Goal: Transaction & Acquisition: Book appointment/travel/reservation

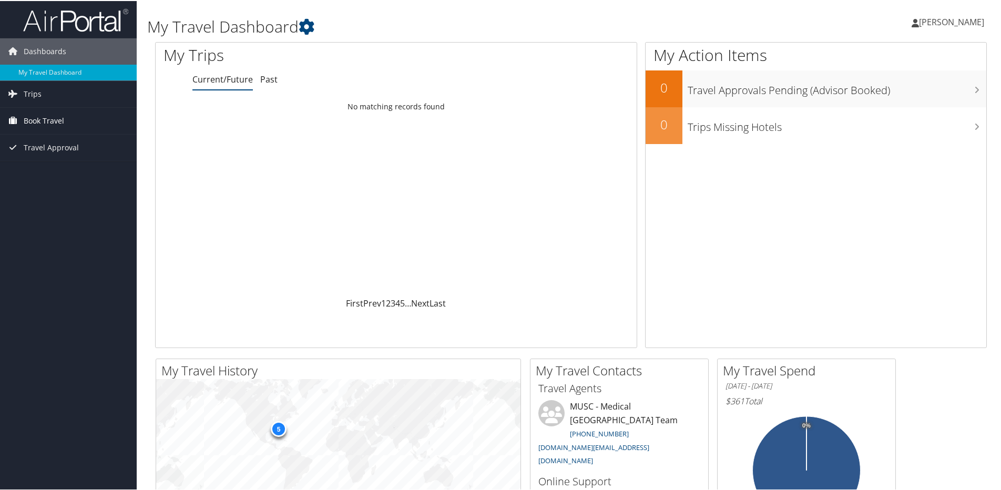
click at [43, 115] on span "Book Travel" at bounding box center [44, 120] width 40 height 26
click at [73, 137] on link "Agent Booking Request" at bounding box center [68, 141] width 137 height 16
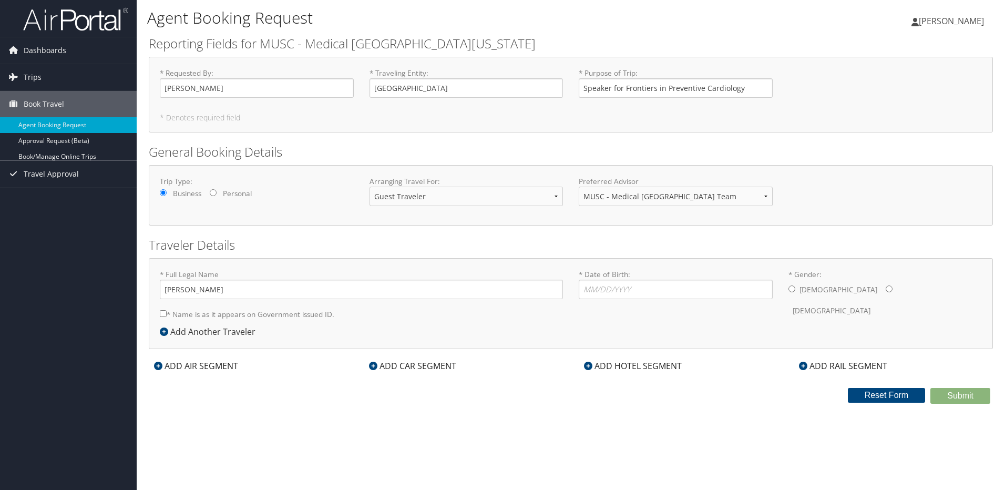
select select "guest"
click at [584, 291] on input "* Date of Birth: Invalid Date" at bounding box center [676, 289] width 194 height 19
type input "[DATE]"
click at [793, 289] on input "* Gender: [DEMOGRAPHIC_DATA] [DEMOGRAPHIC_DATA]" at bounding box center [792, 288] width 7 height 7
radio input "true"
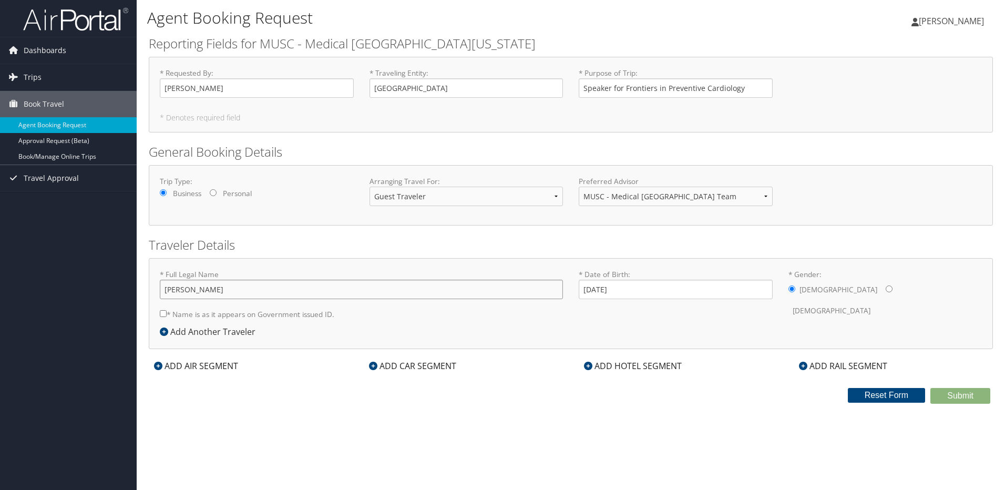
click at [182, 292] on input "[PERSON_NAME]" at bounding box center [361, 289] width 403 height 19
type input "[PERSON_NAME]"
click at [190, 366] on div "ADD AIR SEGMENT" at bounding box center [196, 366] width 95 height 13
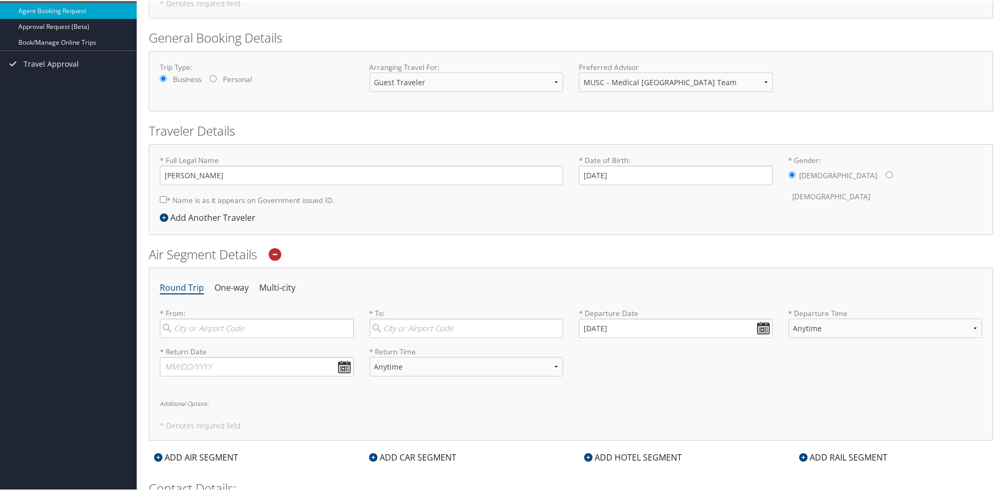
scroll to position [158, 0]
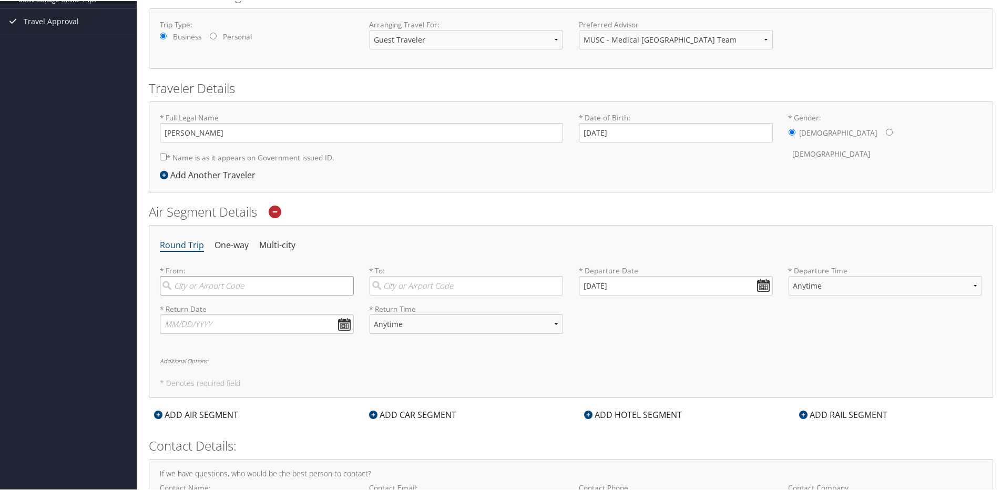
click at [256, 291] on input "search" at bounding box center [257, 284] width 194 height 19
type input "BWI"
type input "CHS"
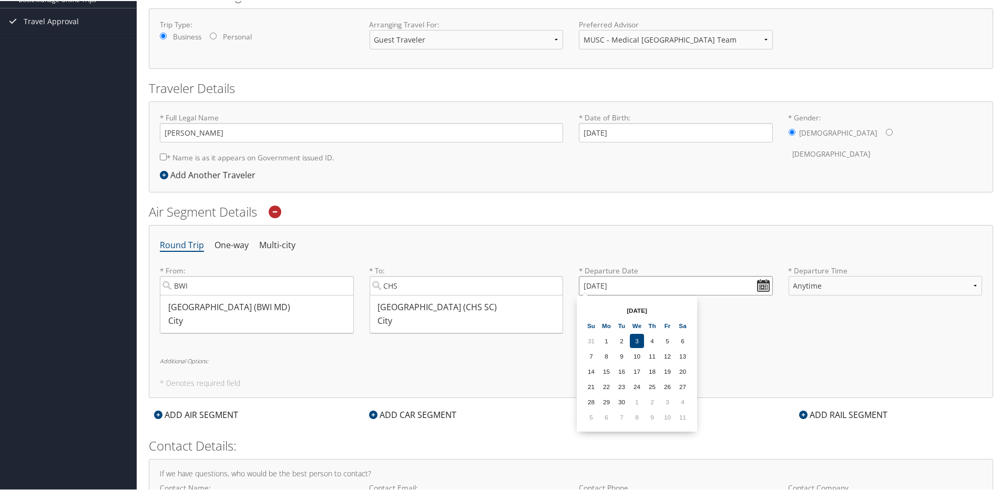
click at [759, 283] on input "[DATE]" at bounding box center [676, 284] width 194 height 19
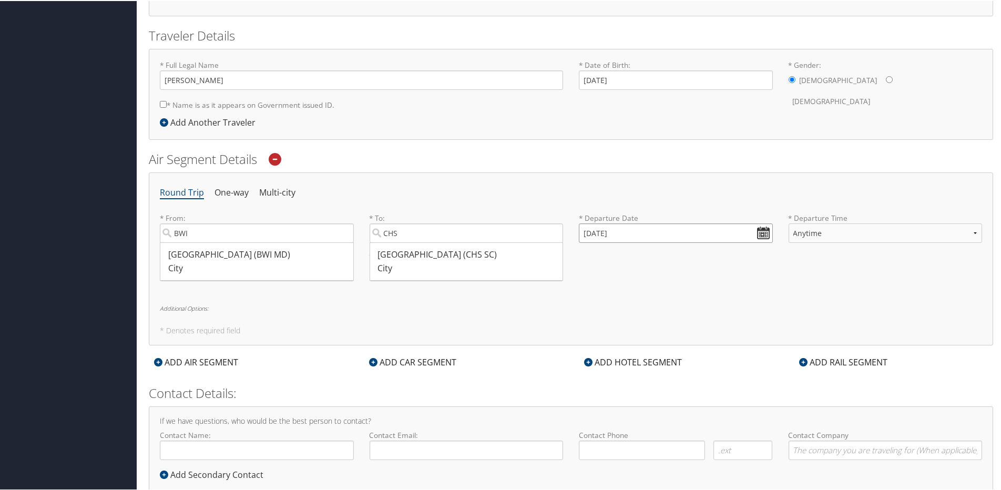
drag, startPoint x: 638, startPoint y: 230, endPoint x: 626, endPoint y: 230, distance: 12.1
click at [626, 230] on input "[DATE]" at bounding box center [676, 231] width 194 height 19
click at [610, 228] on input "[DATE]" at bounding box center [676, 231] width 194 height 19
drag, startPoint x: 626, startPoint y: 231, endPoint x: 531, endPoint y: 235, distance: 95.2
click at [531, 235] on div "* From: BWI [GEOGRAPHIC_DATA] ([GEOGRAPHIC_DATA]) City 1767 1767 Required * To:…" at bounding box center [571, 231] width 838 height 38
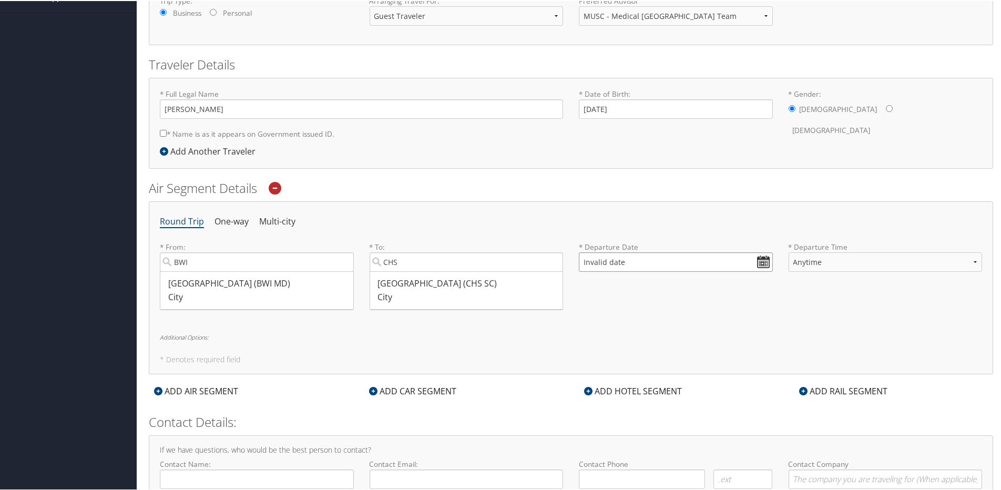
scroll to position [158, 0]
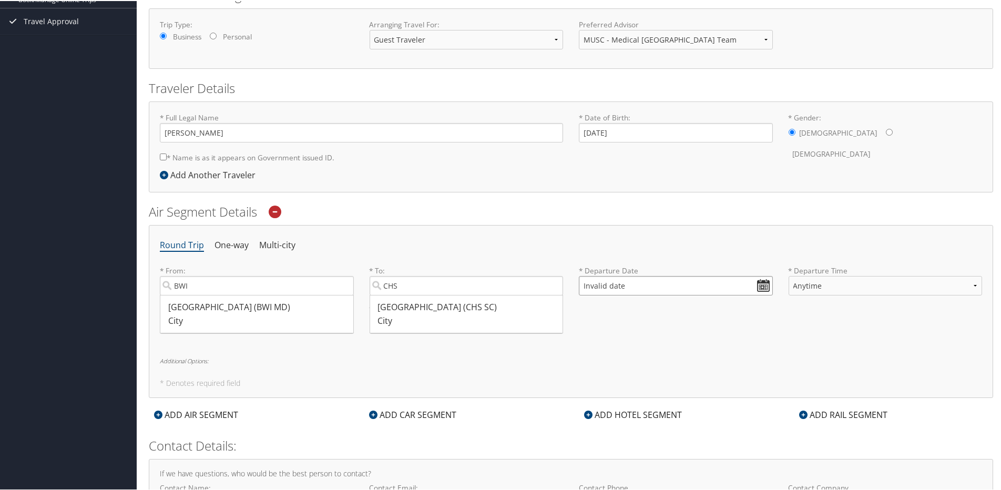
click at [623, 280] on input "Invalid date" at bounding box center [676, 284] width 194 height 19
type input "Invalid date"
click at [647, 309] on th "[DATE]" at bounding box center [636, 309] width 75 height 14
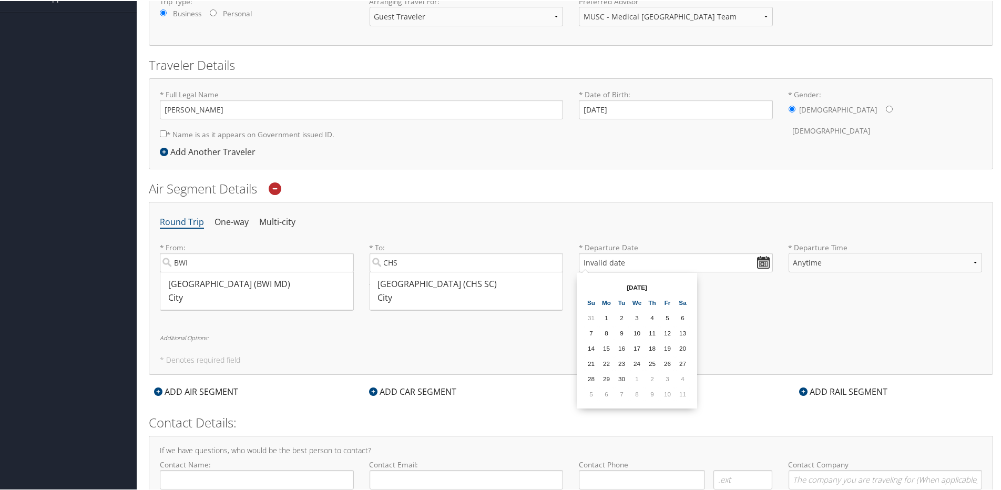
scroll to position [238, 0]
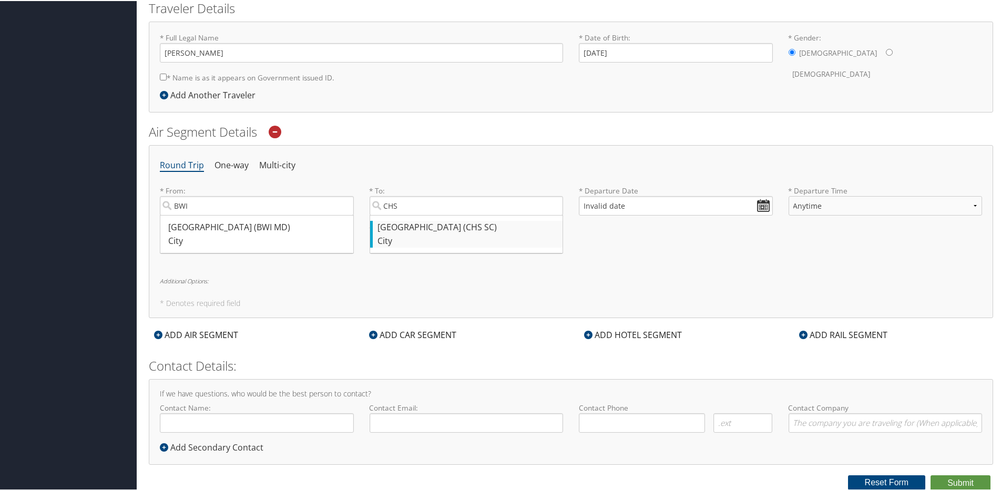
click at [520, 227] on div "Charleston (CHS SC)" at bounding box center [468, 227] width 180 height 14
click at [520, 214] on input "CHS" at bounding box center [467, 204] width 194 height 19
type input "Charleston (CHS SC)"
click at [331, 226] on div "Baltimore (BWI MD)" at bounding box center [258, 227] width 180 height 14
click at [331, 214] on input "BWI" at bounding box center [257, 204] width 194 height 19
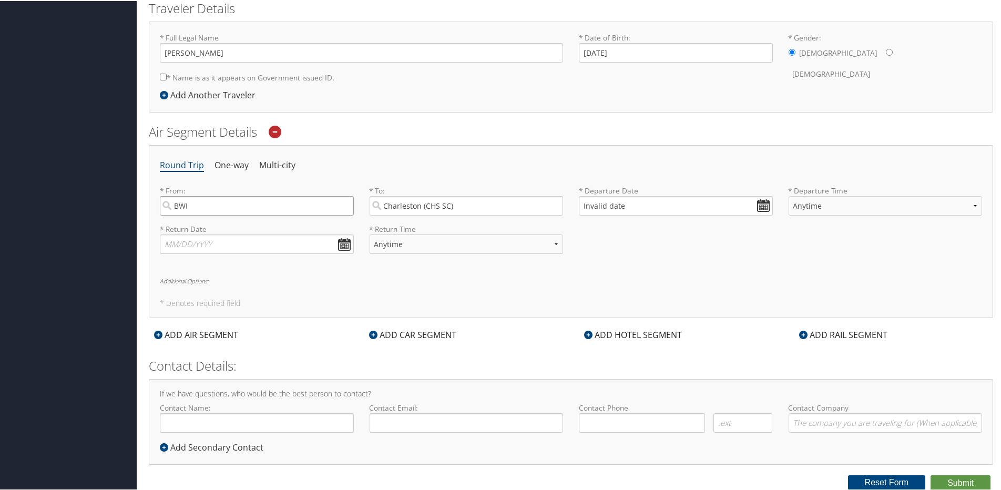
type input "Baltimore (BWI MD)"
click at [686, 200] on input "Invalid date" at bounding box center [676, 204] width 194 height 19
drag, startPoint x: 635, startPoint y: 206, endPoint x: 564, endPoint y: 206, distance: 71.5
click at [564, 206] on div "* From: [GEOGRAPHIC_DATA] (BWI MD) Required * To: [GEOGRAPHIC_DATA] (CHS SC) Re…" at bounding box center [571, 204] width 838 height 38
click at [580, 204] on input "01/01/0202" at bounding box center [676, 204] width 194 height 19
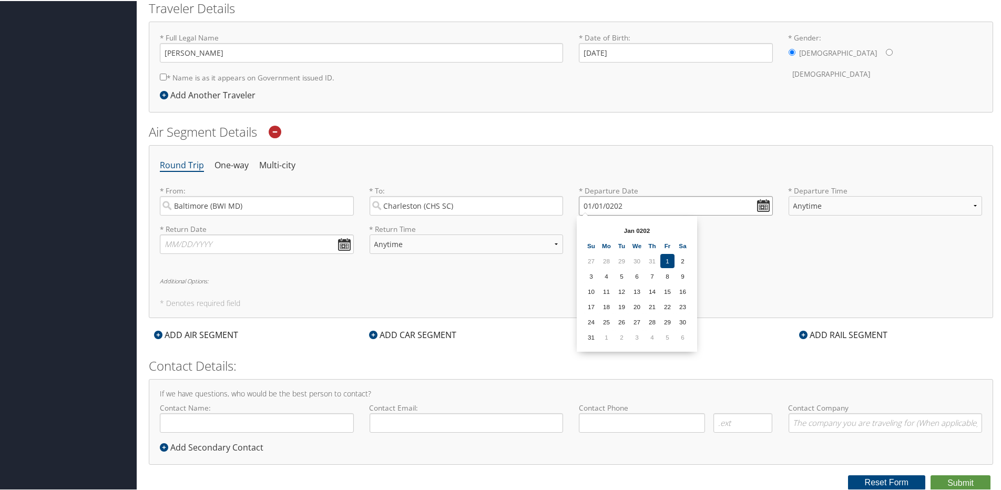
click at [607, 204] on input "01/01/0202" at bounding box center [676, 204] width 194 height 19
drag, startPoint x: 625, startPoint y: 202, endPoint x: 526, endPoint y: 202, distance: 98.8
click at [526, 202] on div "* From: [GEOGRAPHIC_DATA] (BWI MD) Required * To: [GEOGRAPHIC_DATA] (CHS SC) Re…" at bounding box center [571, 204] width 838 height 38
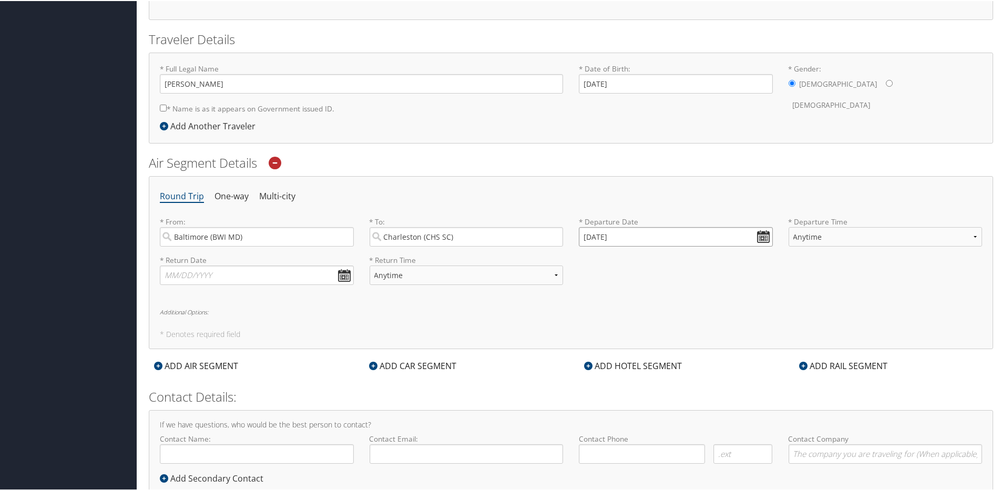
scroll to position [210, 0]
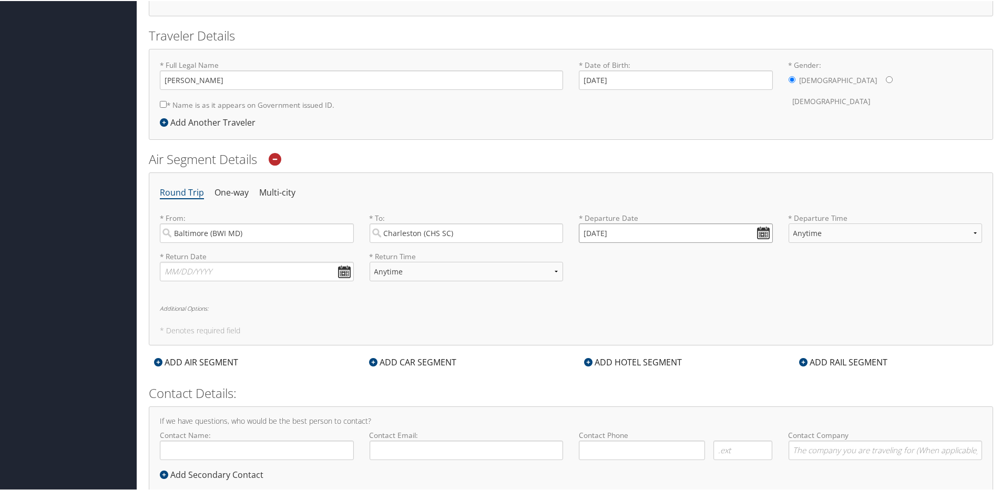
drag, startPoint x: 622, startPoint y: 232, endPoint x: 513, endPoint y: 232, distance: 109.9
click at [514, 232] on div "* From: [GEOGRAPHIC_DATA] (BWI MD) Required * To: [GEOGRAPHIC_DATA] (CHS SC) Re…" at bounding box center [571, 231] width 838 height 38
click at [760, 228] on input "[DATE]" at bounding box center [676, 231] width 194 height 19
click at [761, 228] on input "[DATE]" at bounding box center [676, 231] width 194 height 19
drag, startPoint x: 643, startPoint y: 228, endPoint x: 545, endPoint y: 234, distance: 98.5
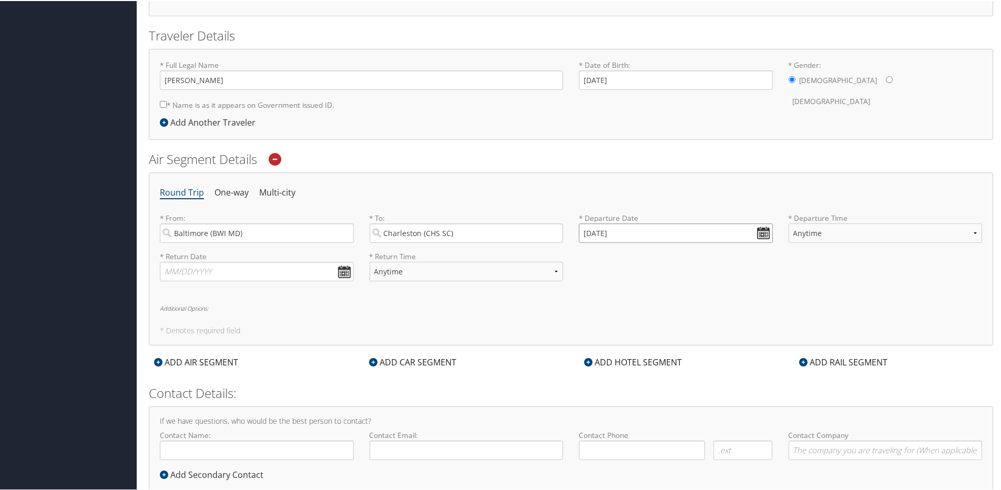
click at [545, 234] on div "* From: [GEOGRAPHIC_DATA] (BWI MD) Required * To: [GEOGRAPHIC_DATA] (CHS SC) Re…" at bounding box center [571, 231] width 838 height 38
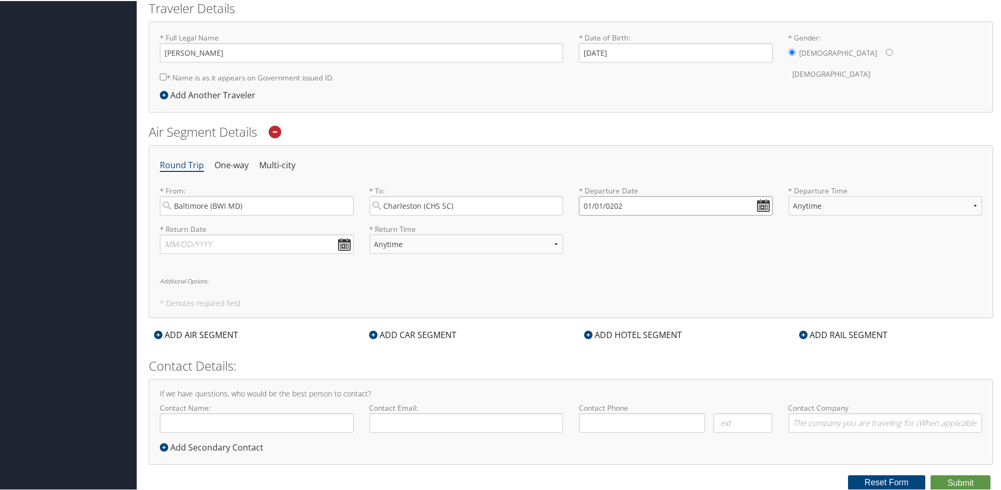
click at [586, 202] on input "01/01/0202" at bounding box center [676, 204] width 194 height 19
click at [641, 229] on th "Jan 0202" at bounding box center [636, 229] width 75 height 14
drag, startPoint x: 641, startPoint y: 229, endPoint x: 628, endPoint y: 229, distance: 13.1
click at [629, 229] on th "Jan 0202" at bounding box center [636, 229] width 75 height 14
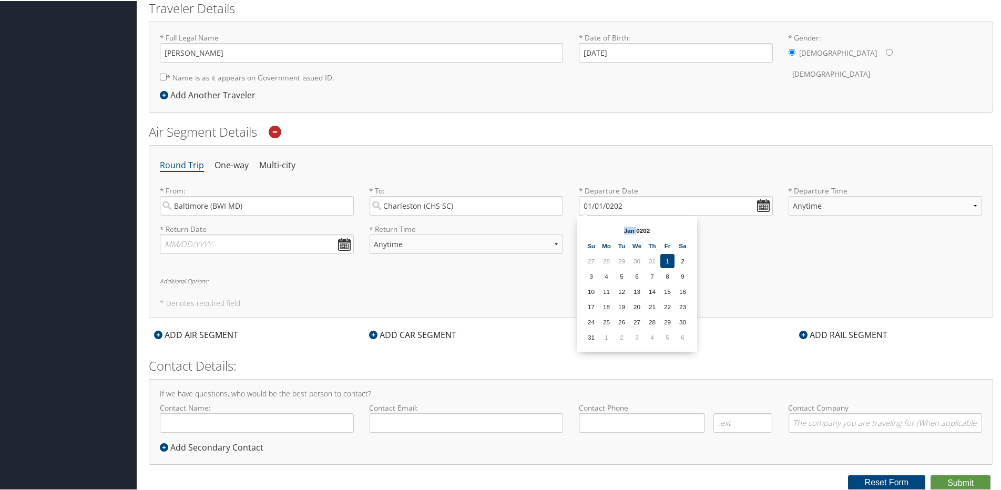
click at [628, 229] on th "Jan 0202" at bounding box center [636, 229] width 75 height 14
click at [764, 205] on input "01/01/0202" at bounding box center [676, 204] width 194 height 19
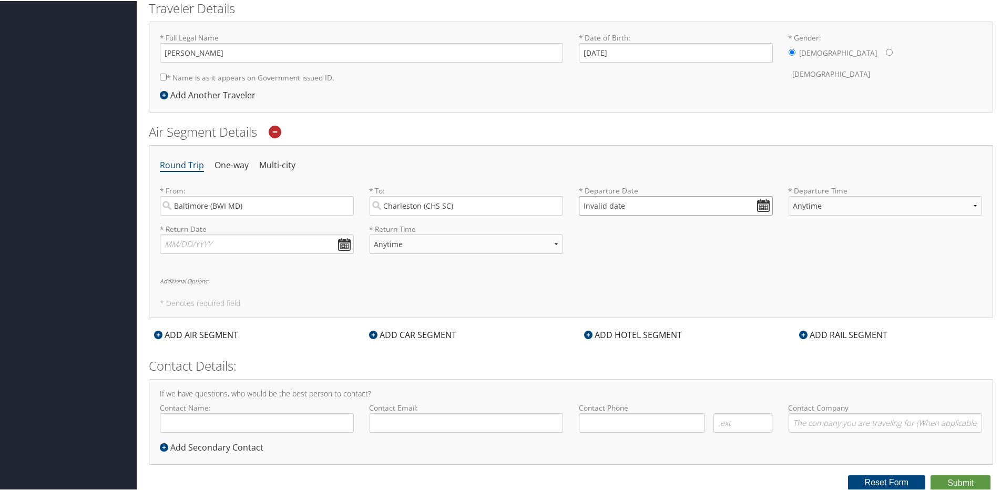
click at [760, 203] on input "Invalid date" at bounding box center [676, 204] width 194 height 19
click at [663, 339] on td "10" at bounding box center [667, 336] width 14 height 14
click at [756, 203] on input "[DATE]" at bounding box center [676, 204] width 194 height 19
click at [684, 335] on td "11" at bounding box center [683, 336] width 14 height 14
type input "[DATE]"
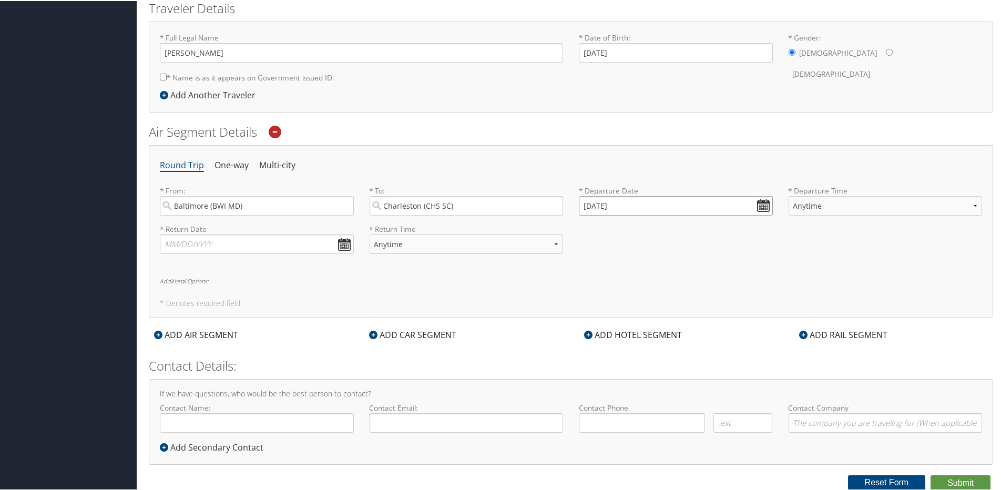
click at [709, 206] on input "[DATE]" at bounding box center [676, 204] width 194 height 19
click at [685, 336] on td "11" at bounding box center [683, 336] width 14 height 14
click at [681, 196] on input "[DATE]" at bounding box center [676, 204] width 194 height 19
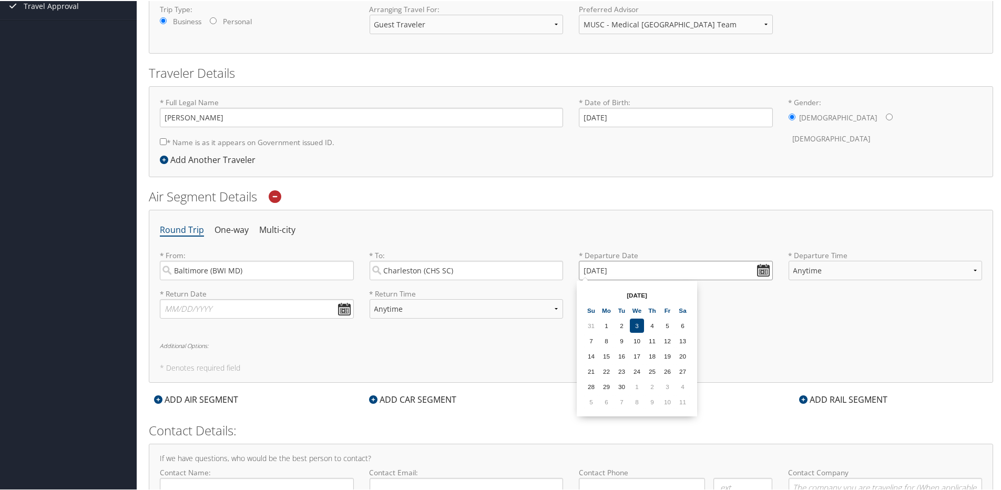
scroll to position [185, 0]
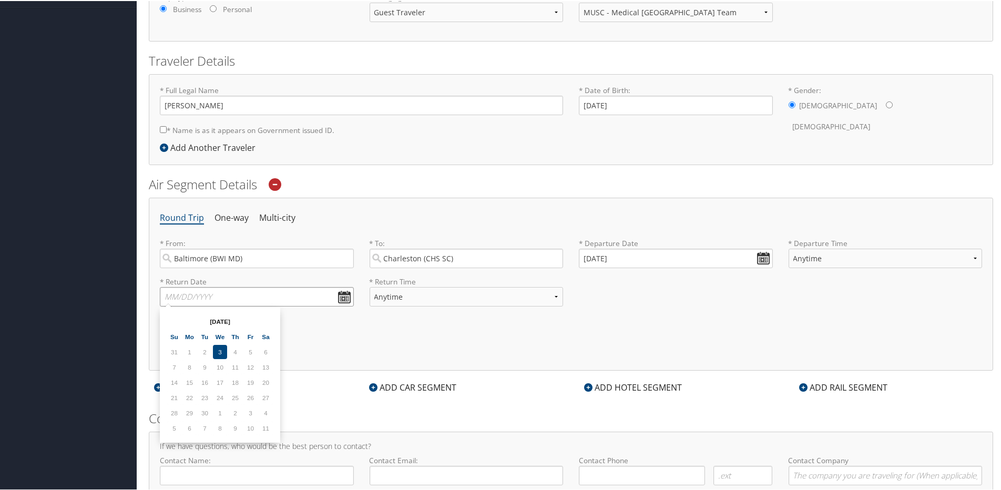
click at [249, 297] on input "text" at bounding box center [257, 295] width 194 height 19
click at [867, 252] on select "Anytime Early Morning (5AM-7AM) Morning (7AM-12PM) Afternoon (12PM-5PM) Evening…" at bounding box center [886, 257] width 194 height 19
select select "8:00 AM"
click at [789, 248] on select "Anytime Early Morning (5AM-7AM) Morning (7AM-12PM) Afternoon (12PM-5PM) Evening…" at bounding box center [886, 257] width 194 height 19
click at [636, 254] on input "[DATE]" at bounding box center [676, 257] width 194 height 19
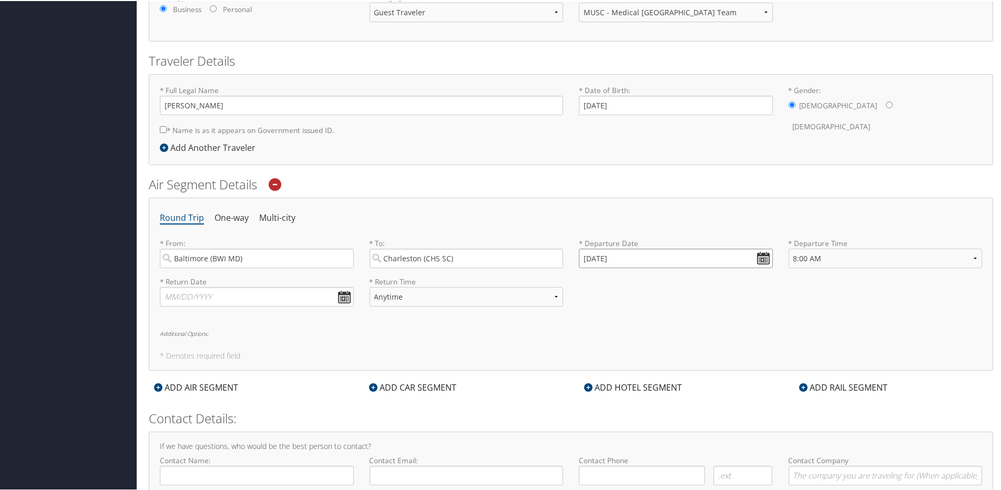
drag, startPoint x: 631, startPoint y: 256, endPoint x: 530, endPoint y: 261, distance: 101.0
click at [530, 261] on div "* From: [GEOGRAPHIC_DATA] (BWI MD) Required * To: [GEOGRAPHIC_DATA] (CHS SC) Re…" at bounding box center [571, 256] width 838 height 38
click at [762, 257] on input "01/01/0202" at bounding box center [676, 257] width 194 height 19
click at [640, 285] on th "Jan 0202" at bounding box center [636, 282] width 75 height 14
click at [638, 283] on th "Jan 0202" at bounding box center [636, 282] width 75 height 14
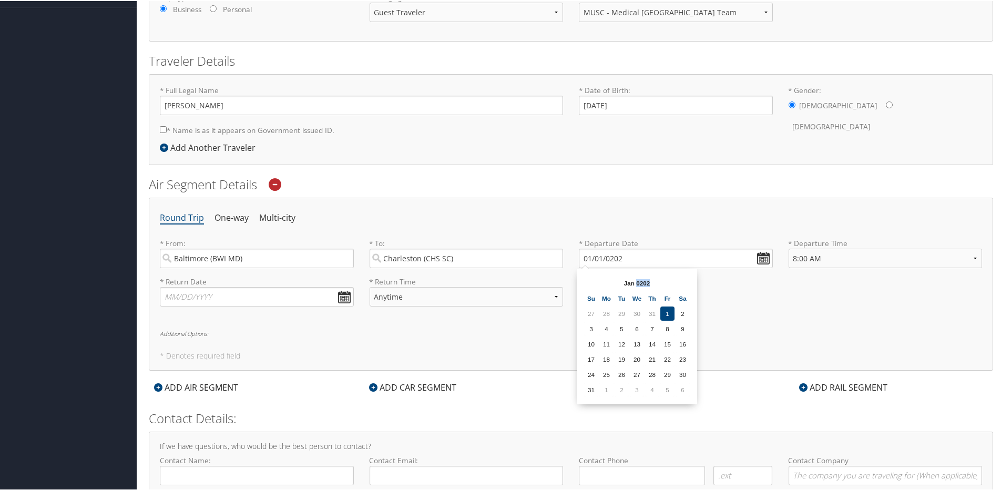
click at [637, 282] on th "Jan 0202" at bounding box center [636, 282] width 75 height 14
drag, startPoint x: 653, startPoint y: 349, endPoint x: 596, endPoint y: 348, distance: 56.8
click at [596, 348] on tr "10 11 12 13 14 15 16" at bounding box center [637, 343] width 106 height 14
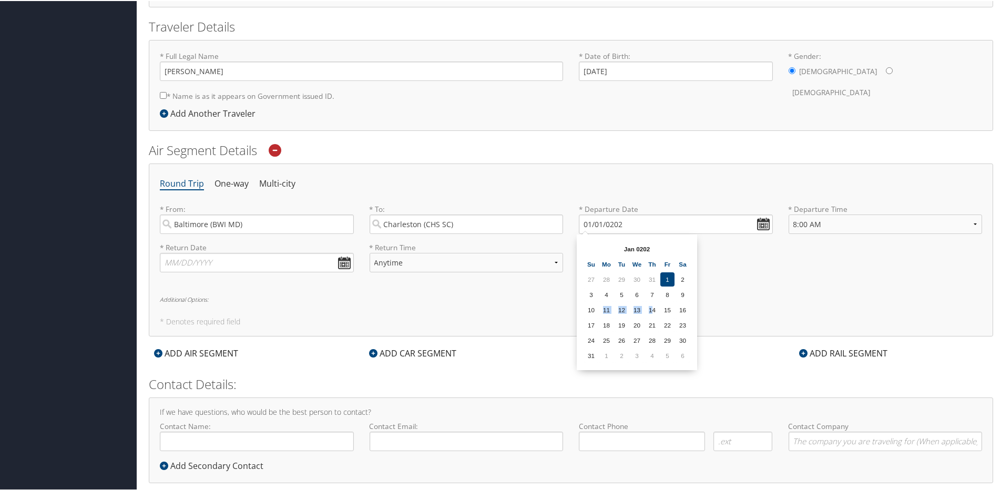
scroll to position [238, 0]
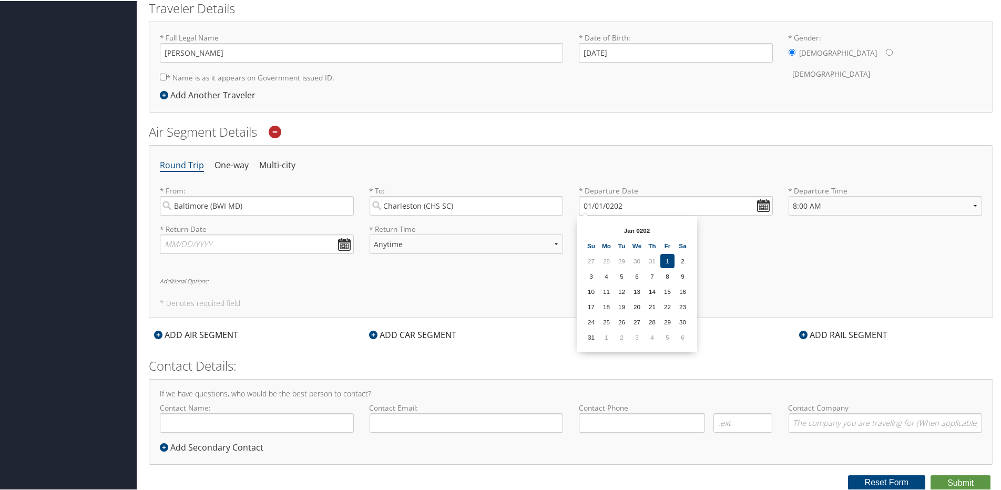
click at [749, 273] on div "Round Trip One-way Multi-city * From: [GEOGRAPHIC_DATA] (BWI MD) Required * To:…" at bounding box center [571, 230] width 844 height 173
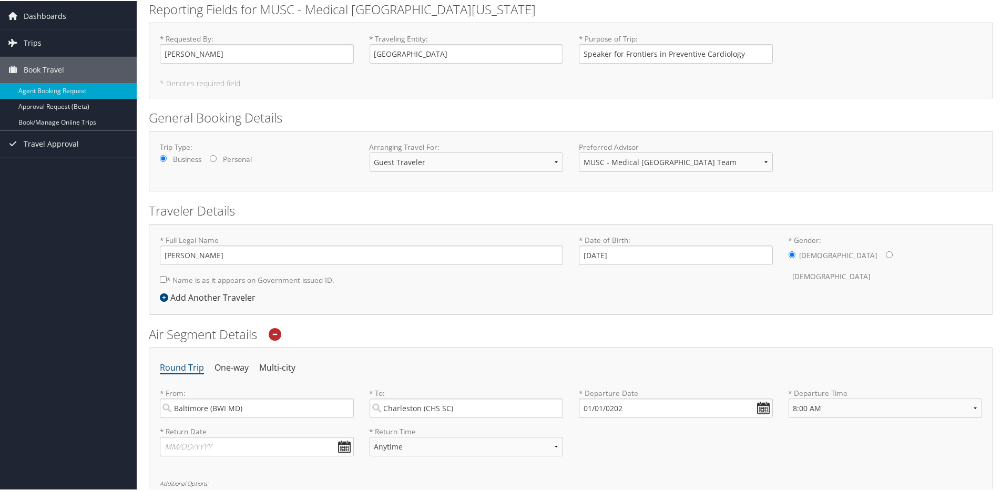
scroll to position [158, 0]
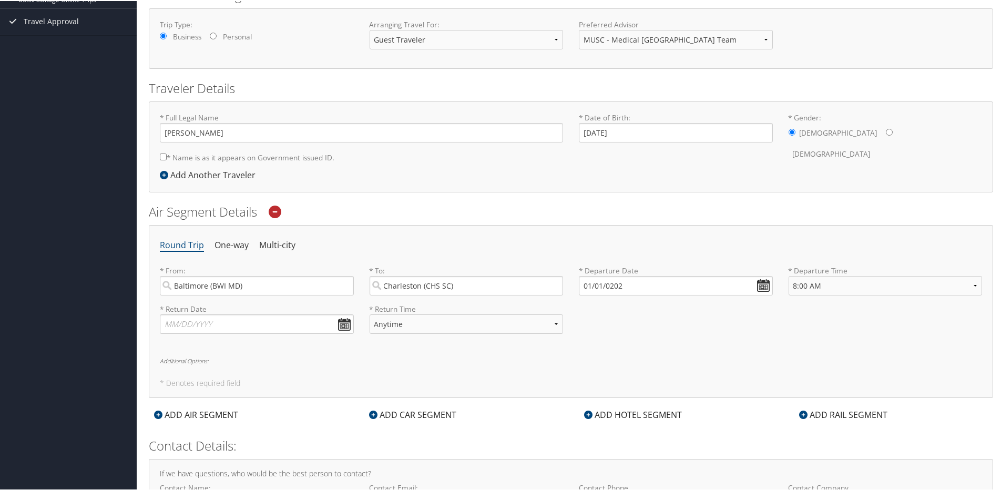
click at [171, 242] on li "Round Trip" at bounding box center [182, 244] width 44 height 19
drag, startPoint x: 579, startPoint y: 284, endPoint x: 680, endPoint y: 282, distance: 100.9
click at [674, 282] on input "01/01/0202" at bounding box center [676, 284] width 194 height 19
drag, startPoint x: 645, startPoint y: 287, endPoint x: 568, endPoint y: 285, distance: 76.8
click at [568, 285] on div "* From: [GEOGRAPHIC_DATA] (BWI MD) Required * To: [GEOGRAPHIC_DATA] (CHS SC) Re…" at bounding box center [571, 283] width 838 height 38
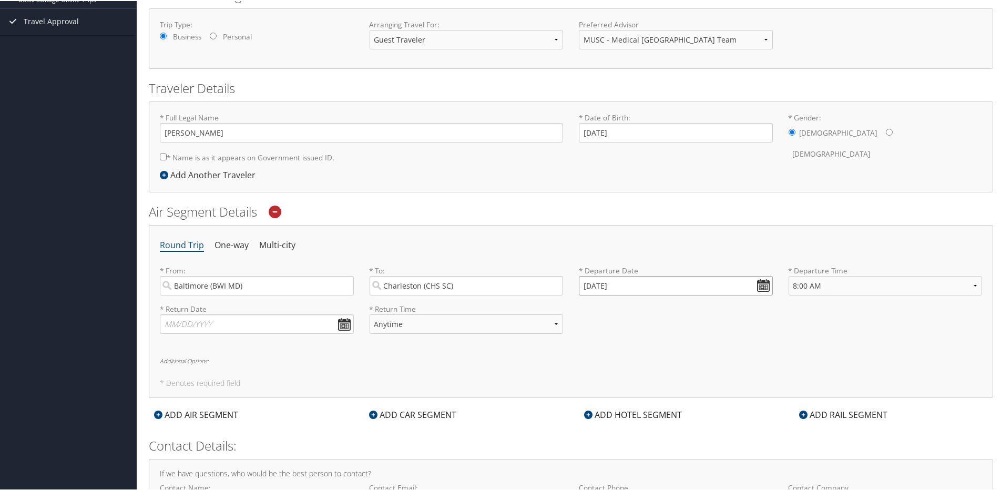
click at [589, 284] on input "[DATE]" at bounding box center [676, 284] width 194 height 19
click at [755, 283] on input "Invalid date" at bounding box center [676, 284] width 194 height 19
click at [759, 328] on div "* Return Date Dates must be valid * Return Time Anytime Early Morning (5AM-7AM)…" at bounding box center [571, 322] width 838 height 38
click at [648, 287] on input "Invalid date" at bounding box center [676, 284] width 194 height 19
click at [683, 417] on td "11" at bounding box center [683, 416] width 14 height 14
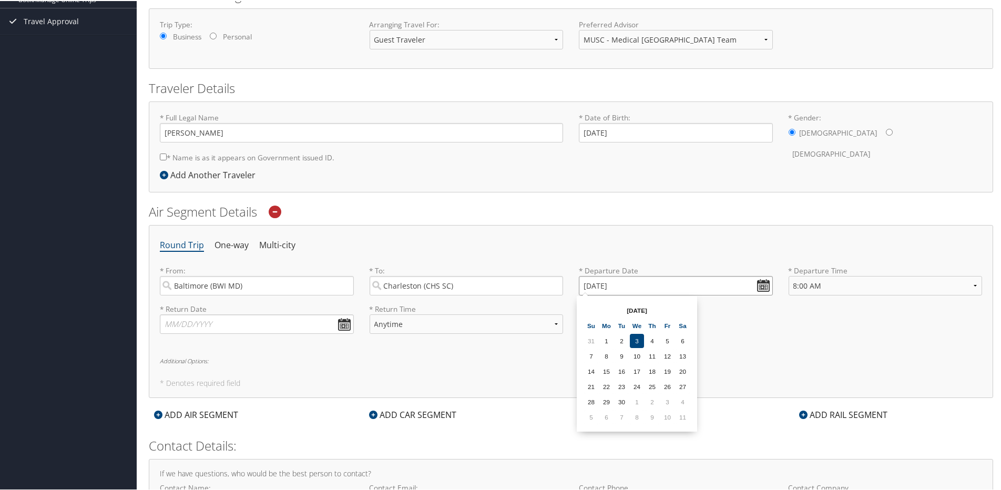
click at [625, 286] on input "[DATE]" at bounding box center [676, 284] width 194 height 19
click at [599, 285] on input "[DATE]" at bounding box center [676, 284] width 194 height 19
click at [601, 284] on input "[DATE]" at bounding box center [676, 284] width 194 height 19
click at [601, 287] on input "[DATE]" at bounding box center [676, 284] width 194 height 19
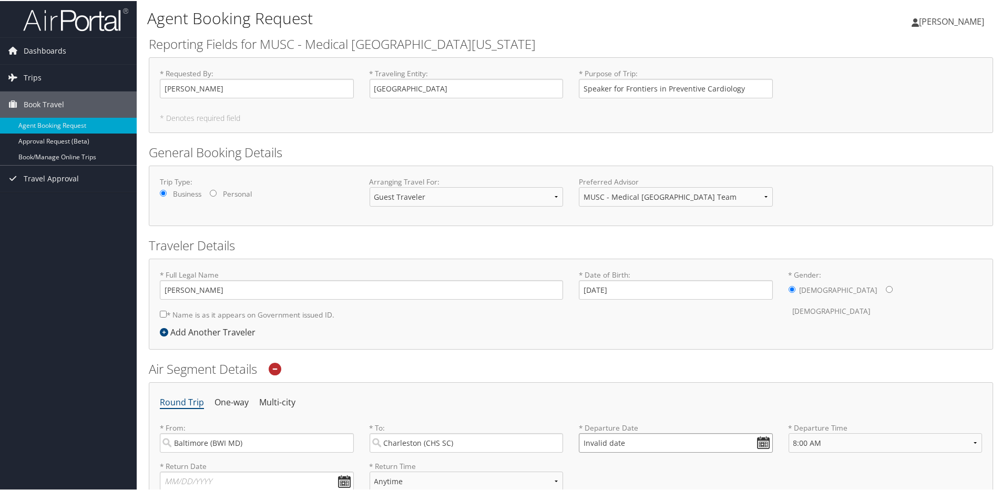
scroll to position [0, 0]
type input "Invalid date"
click at [64, 124] on link "Agent Booking Request" at bounding box center [68, 125] width 137 height 16
